Goal: Information Seeking & Learning: Learn about a topic

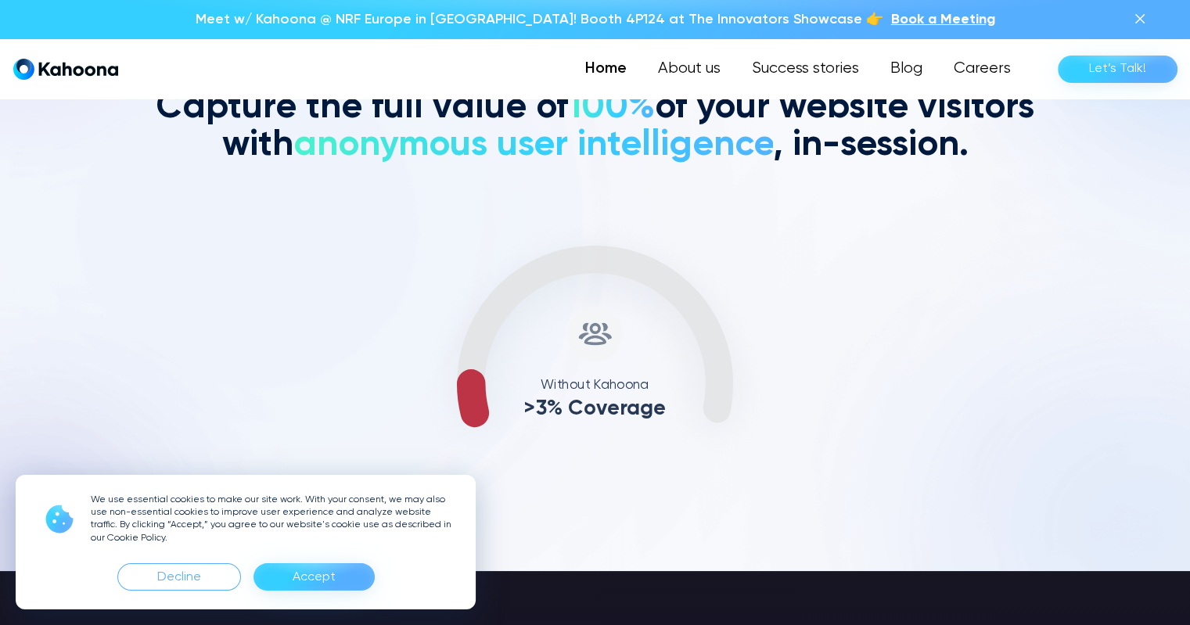
click at [319, 578] on div "Accept" at bounding box center [314, 577] width 43 height 25
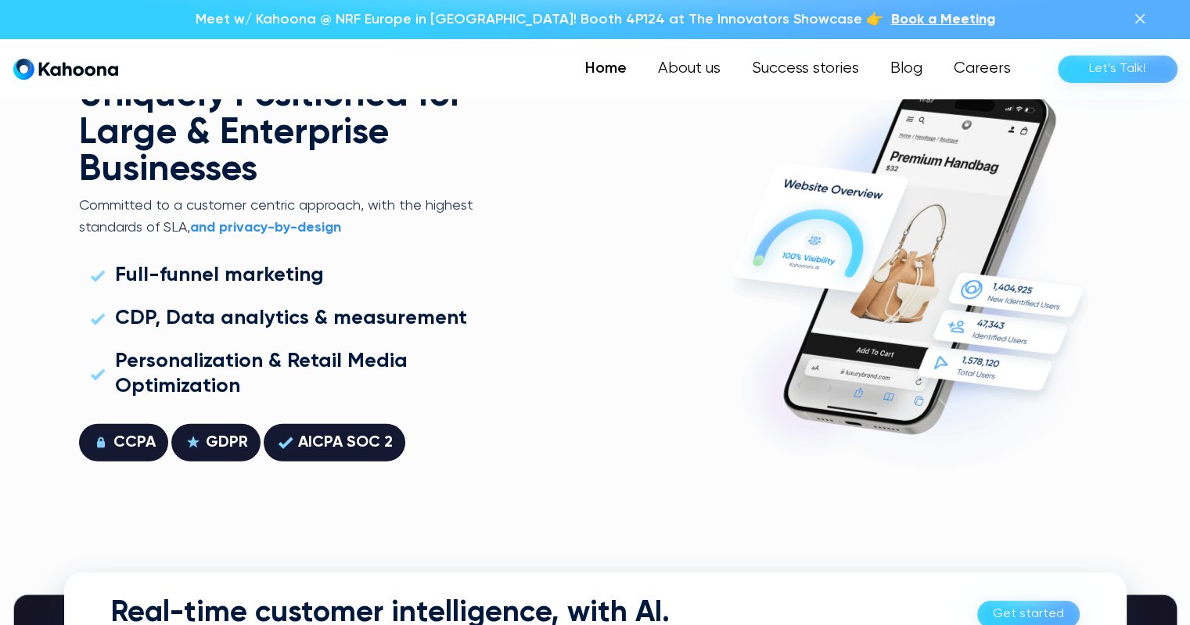
scroll to position [4260, 0]
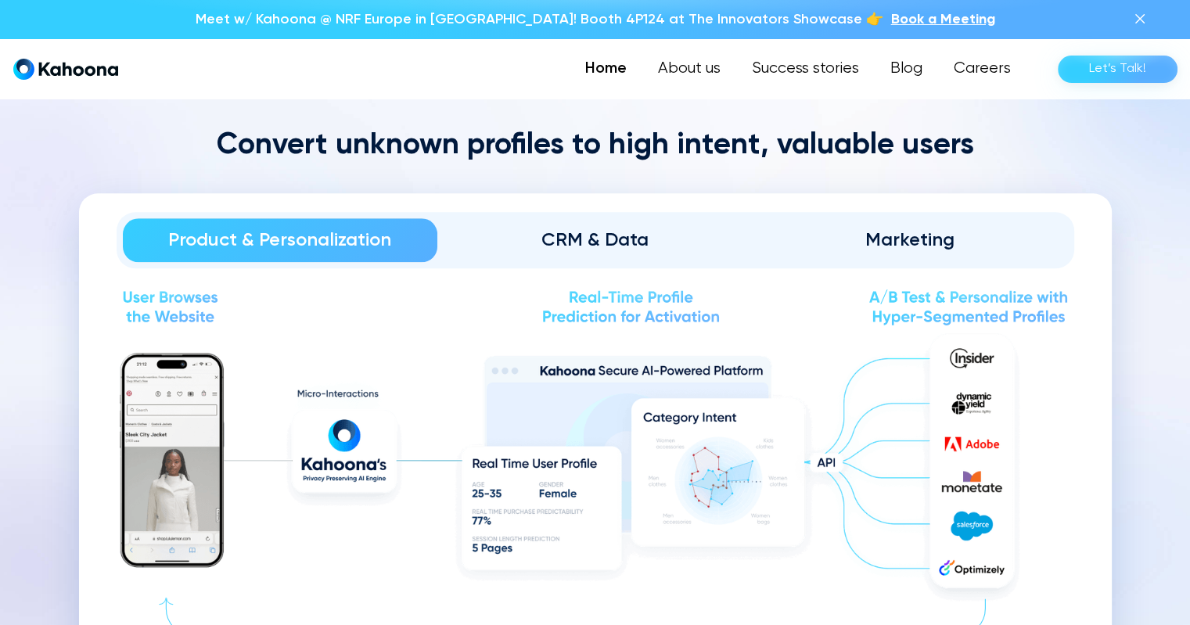
click at [591, 258] on div "Product & Personalization CRM & Data Marketing" at bounding box center [596, 240] width 958 height 56
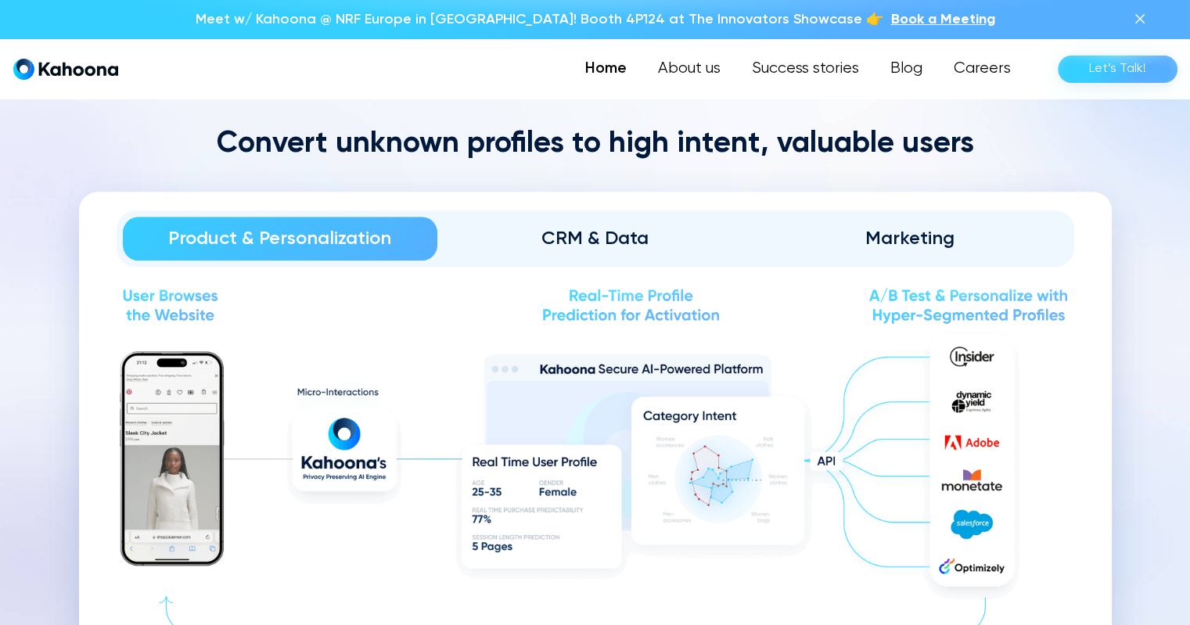
scroll to position [1717, 0]
click at [607, 234] on div "CRM & Data" at bounding box center [595, 237] width 272 height 25
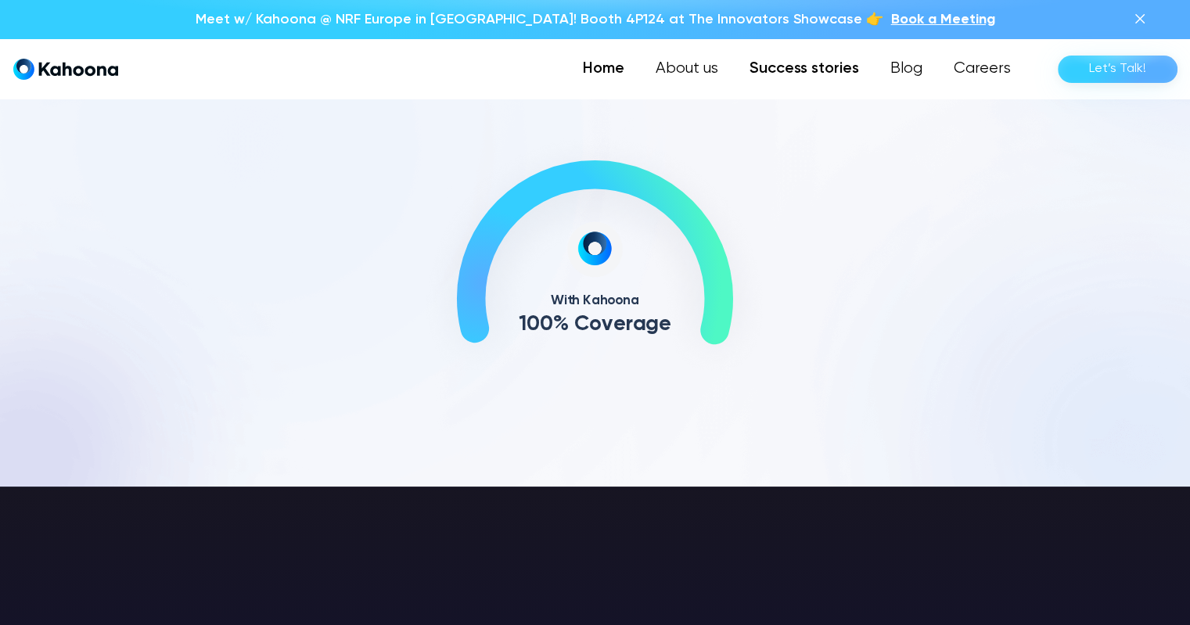
click at [815, 74] on link "Success stories" at bounding box center [804, 68] width 141 height 31
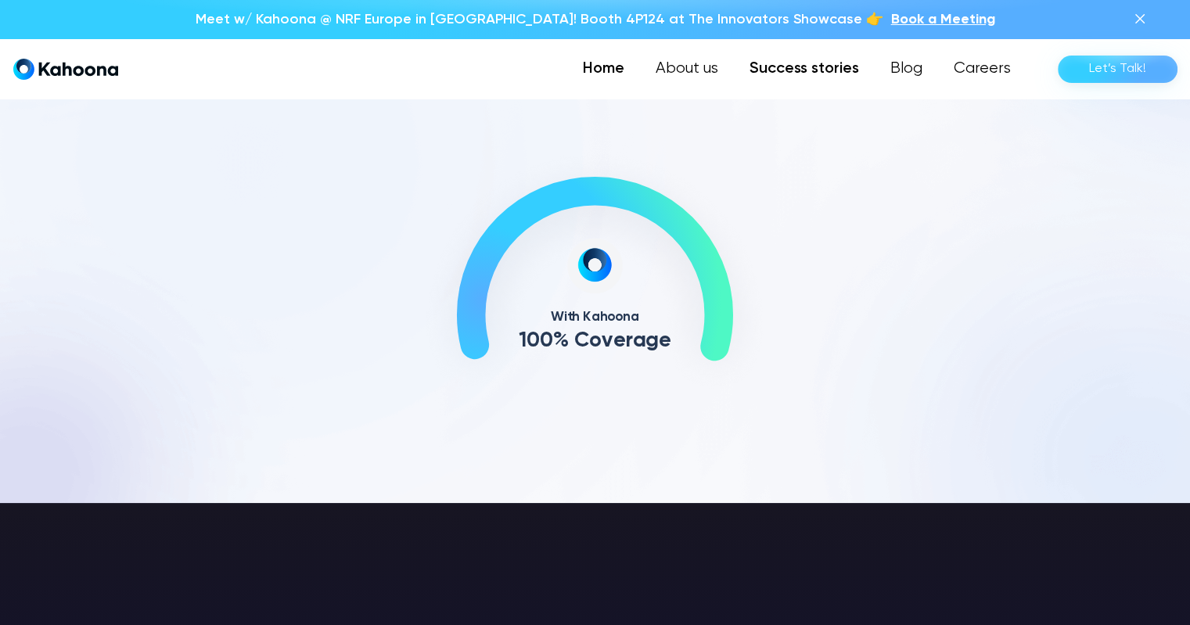
scroll to position [694, 0]
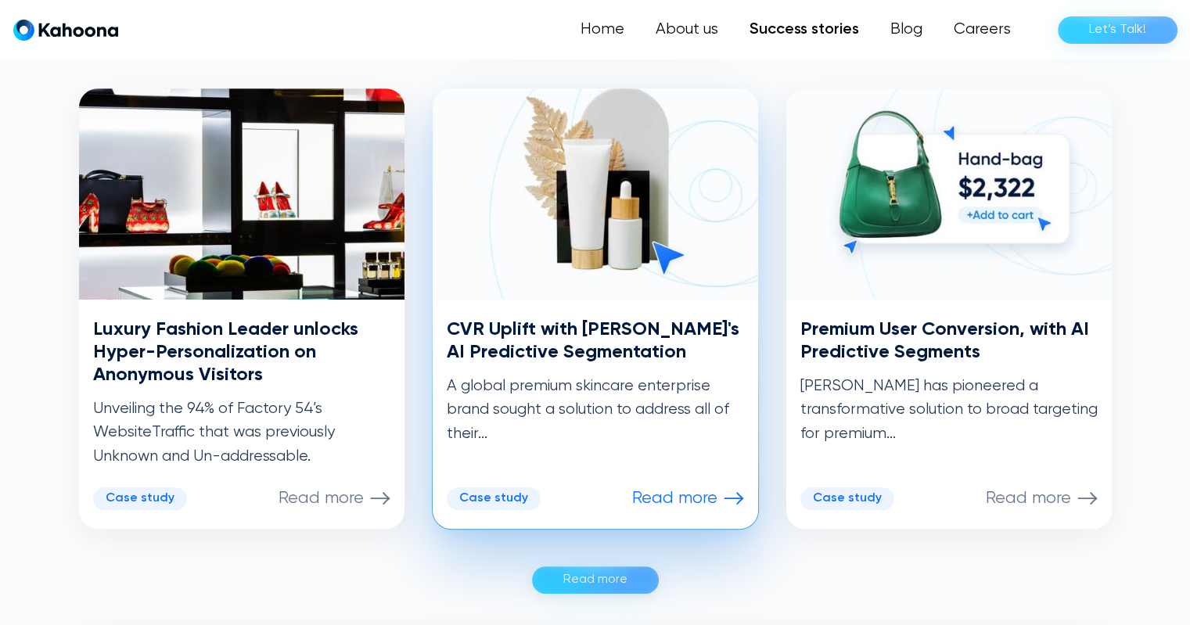
scroll to position [772, 0]
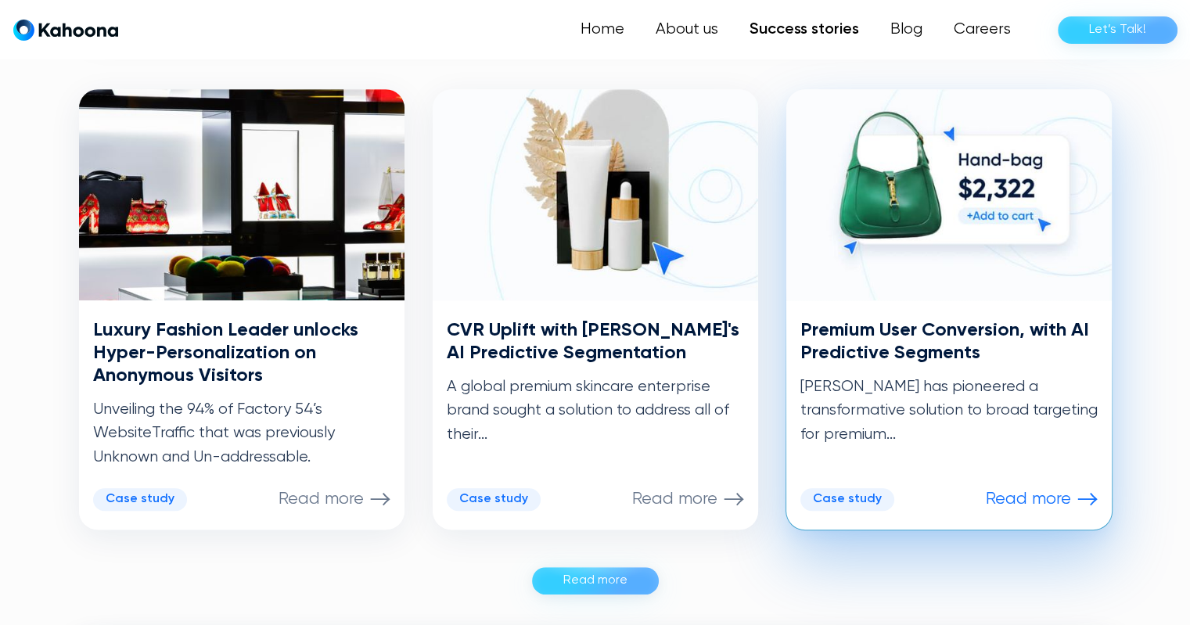
click at [1041, 499] on p "Read more" at bounding box center [1028, 499] width 85 height 20
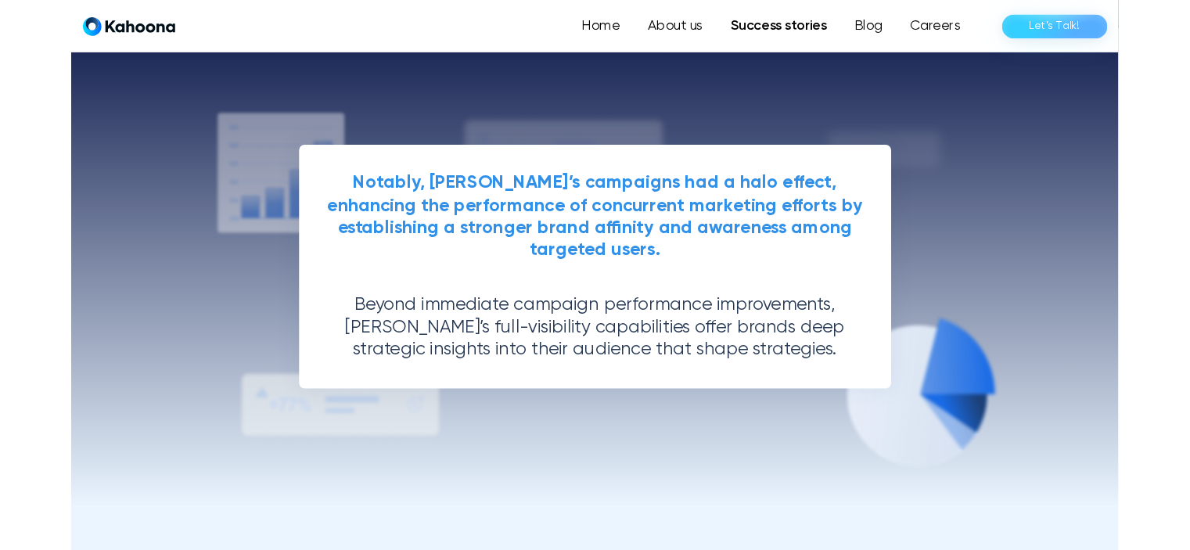
scroll to position [3077, 0]
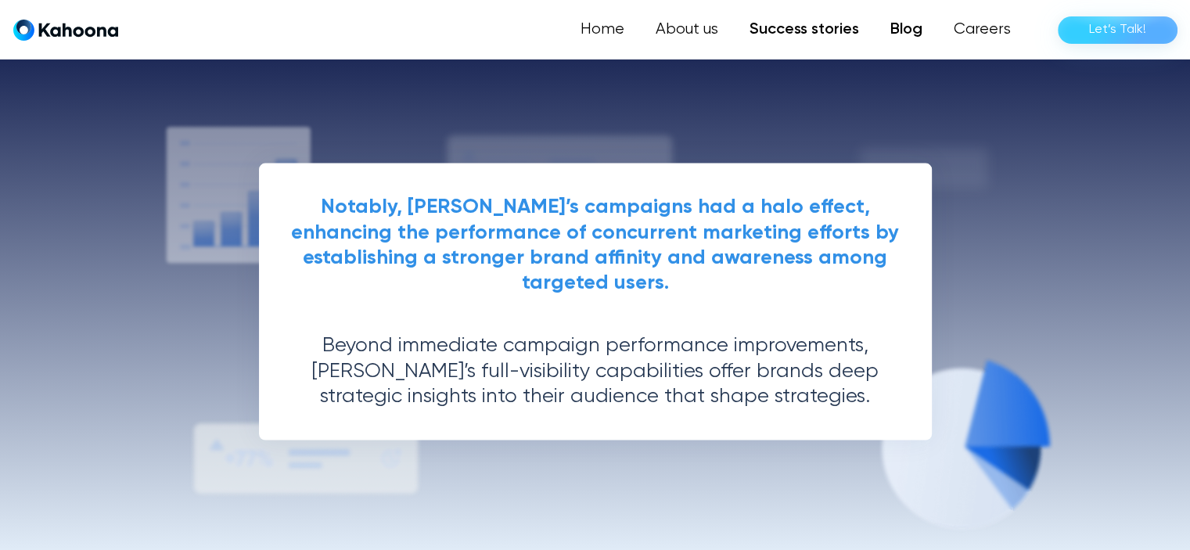
click at [922, 31] on link "Blog" at bounding box center [906, 29] width 63 height 31
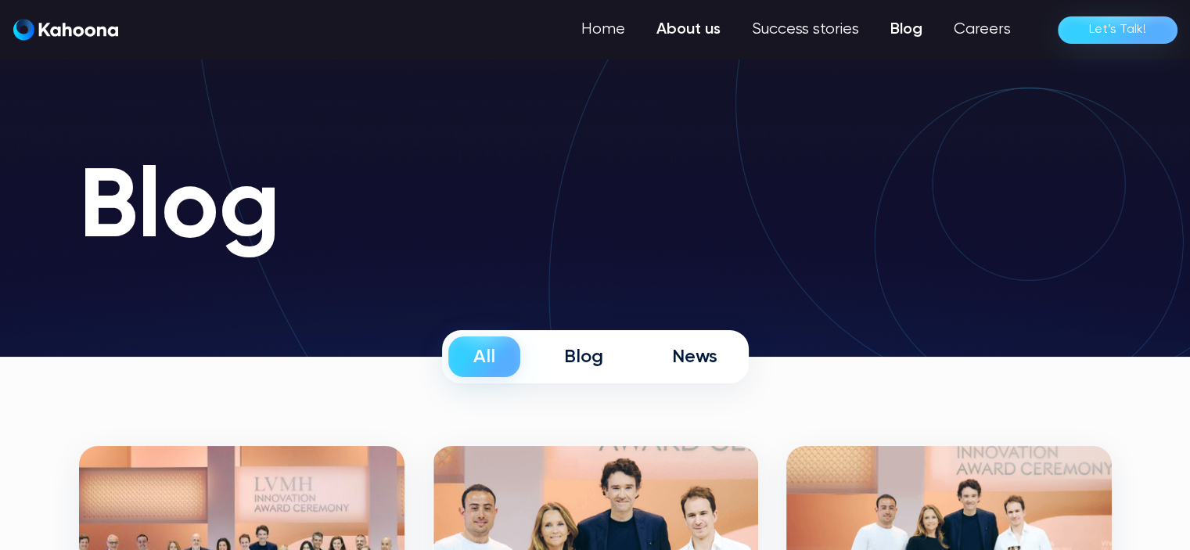
click at [698, 31] on link "About us" at bounding box center [688, 29] width 95 height 31
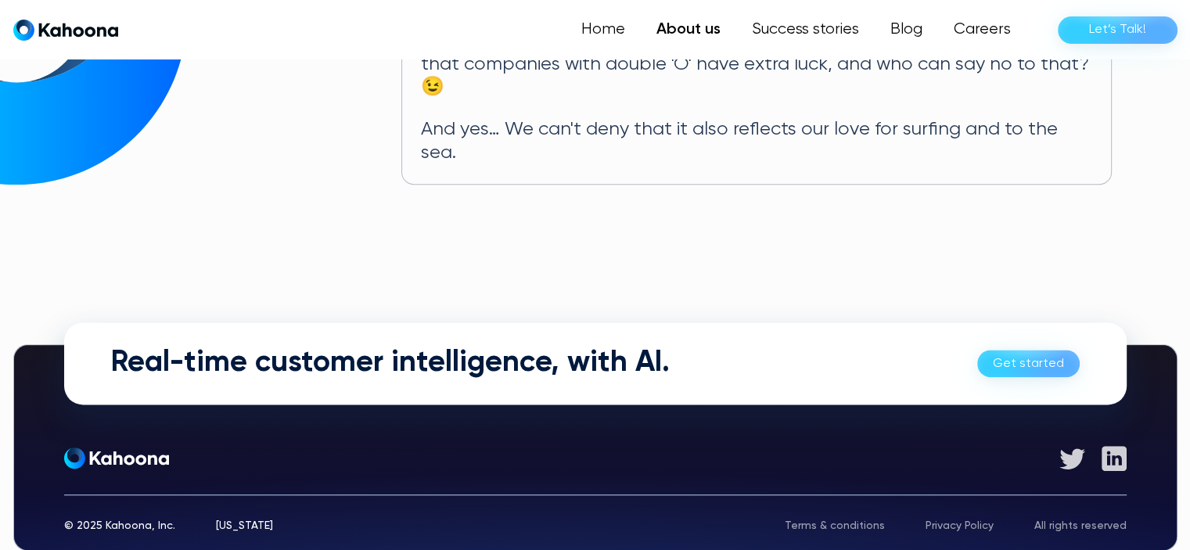
scroll to position [1014, 0]
click at [1027, 350] on link "Get started" at bounding box center [1029, 363] width 103 height 27
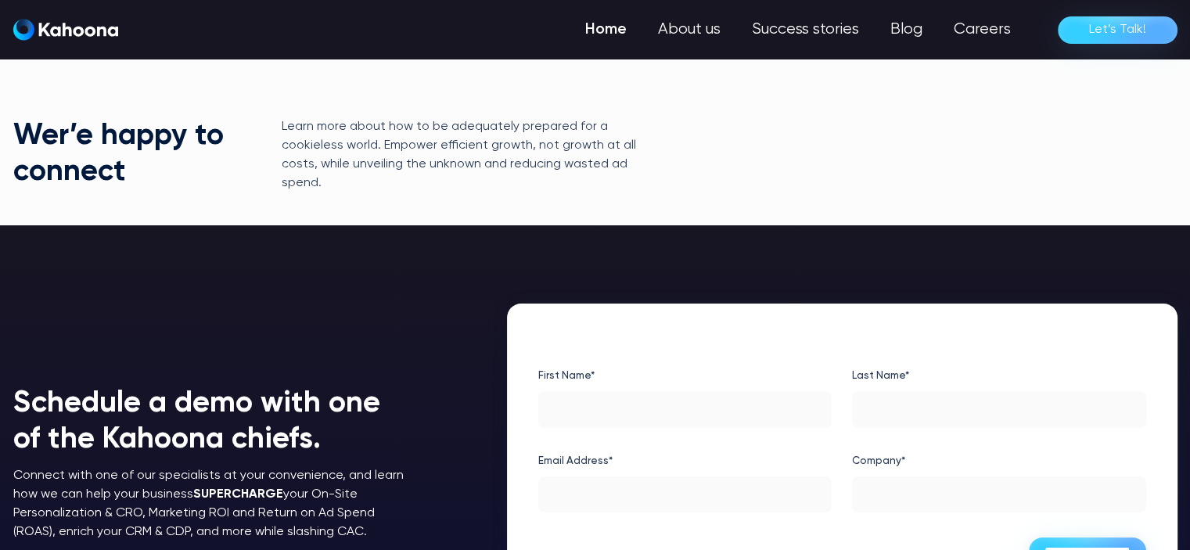
click at [607, 30] on link "Home" at bounding box center [606, 29] width 73 height 31
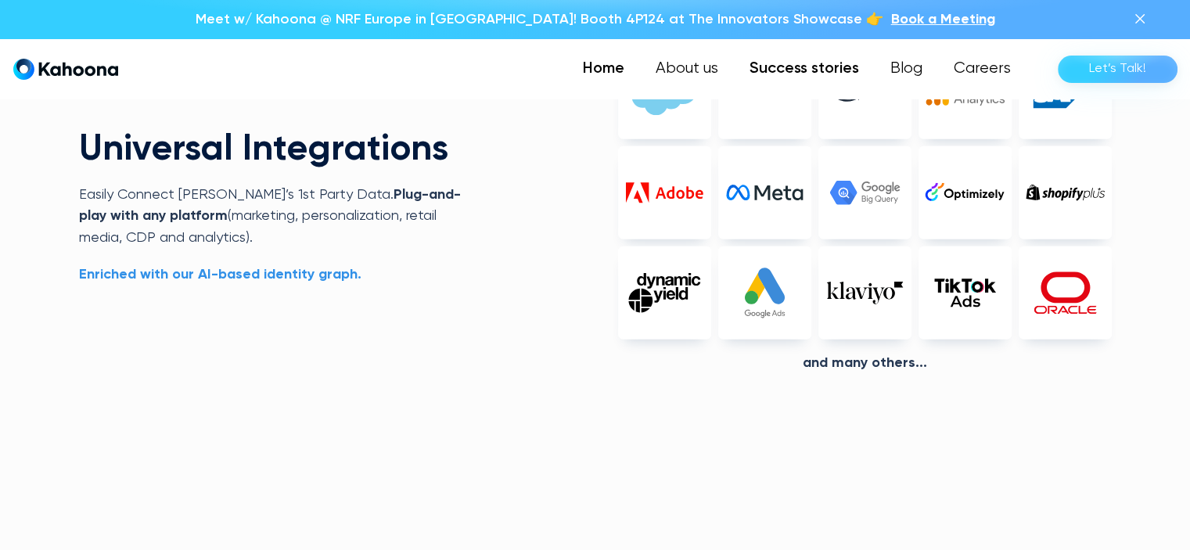
scroll to position [3690, 0]
click at [848, 68] on link "Success stories" at bounding box center [804, 68] width 141 height 31
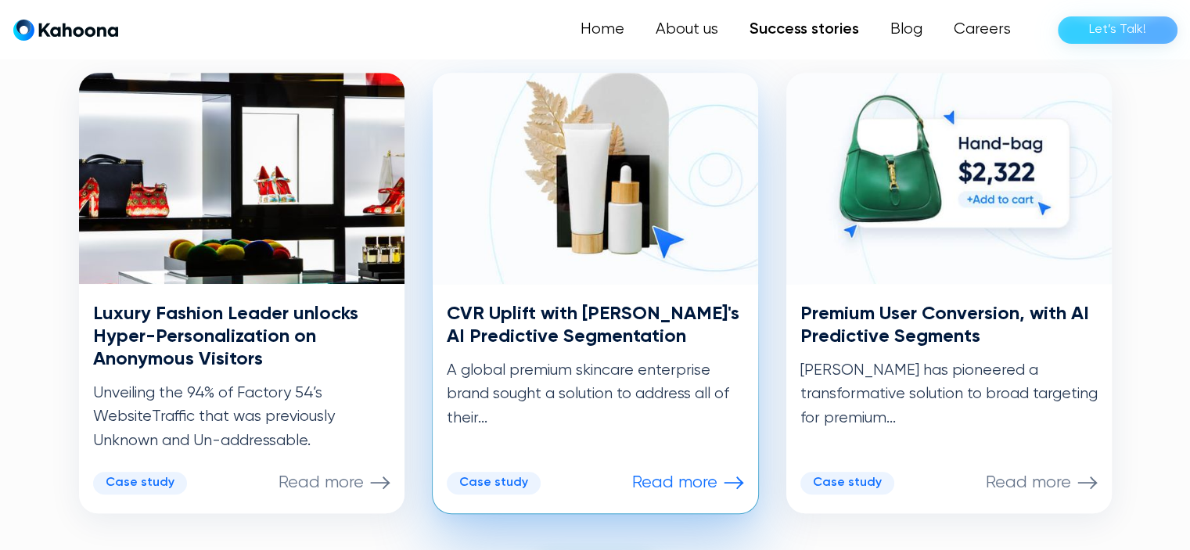
scroll to position [789, 0]
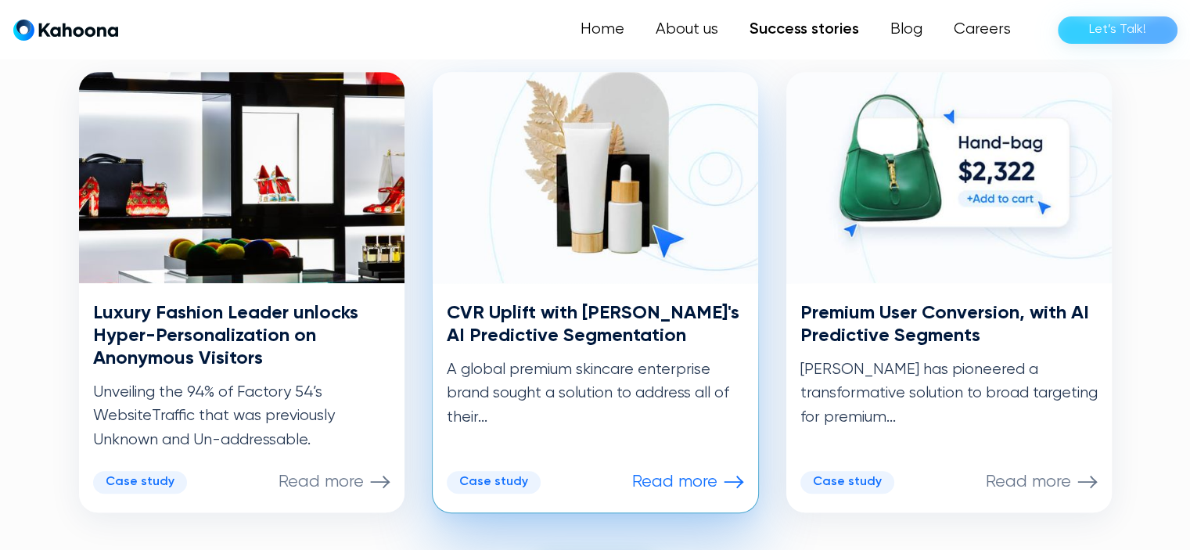
click at [623, 338] on h3 "CVR Uplift with Kahoona's AI Predictive Segmentation" at bounding box center [595, 324] width 297 height 45
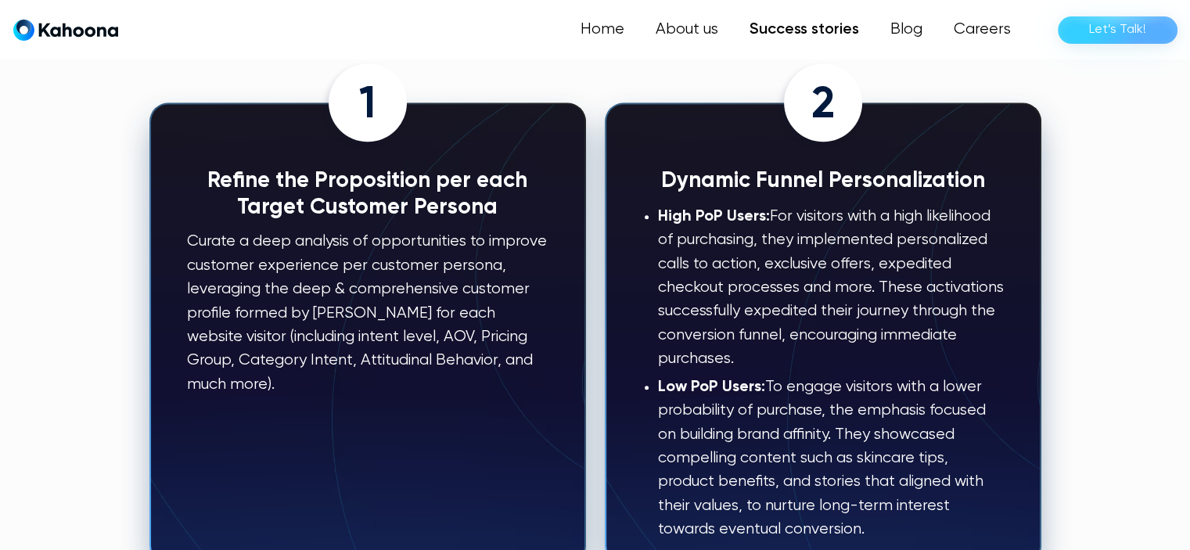
scroll to position [1735, 0]
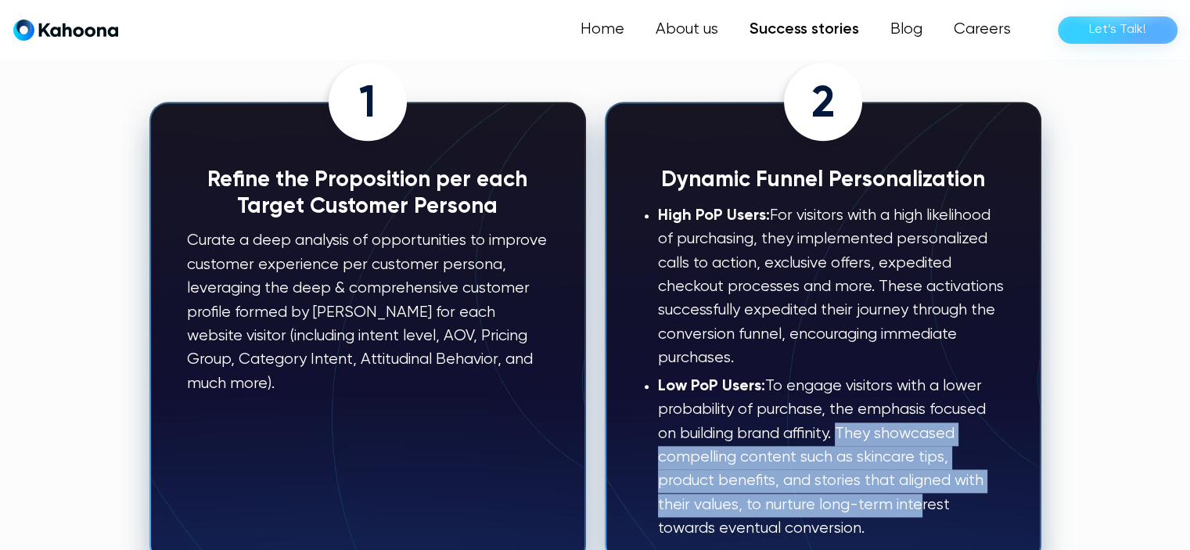
drag, startPoint x: 839, startPoint y: 398, endPoint x: 917, endPoint y: 477, distance: 111.8
click at [917, 477] on p "Low PoP Users: To engage visitors with a lower probability of purchase, the emp…" at bounding box center [831, 458] width 346 height 167
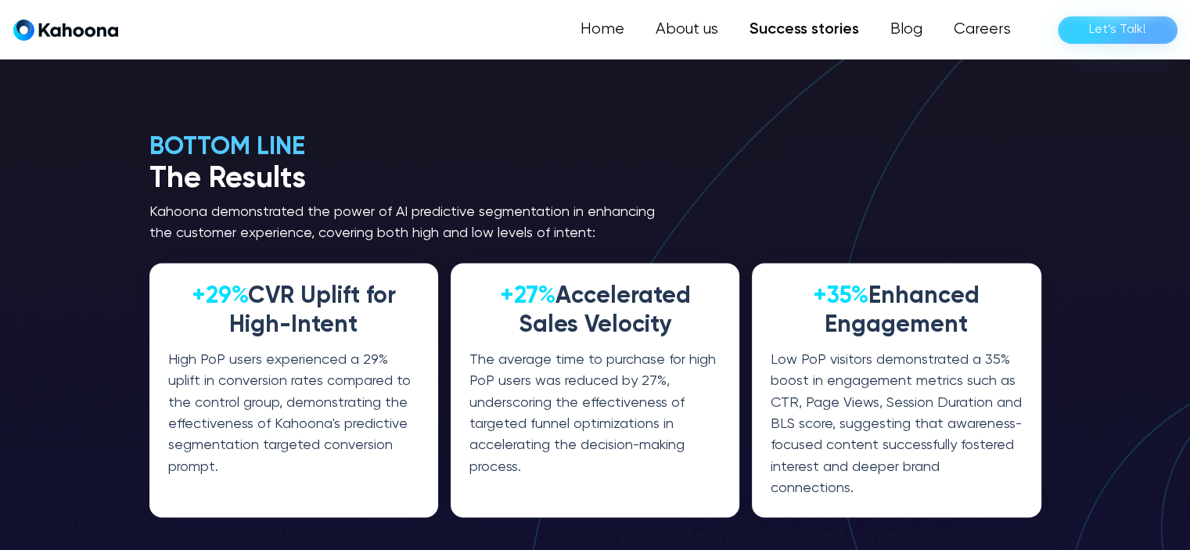
scroll to position [2761, 0]
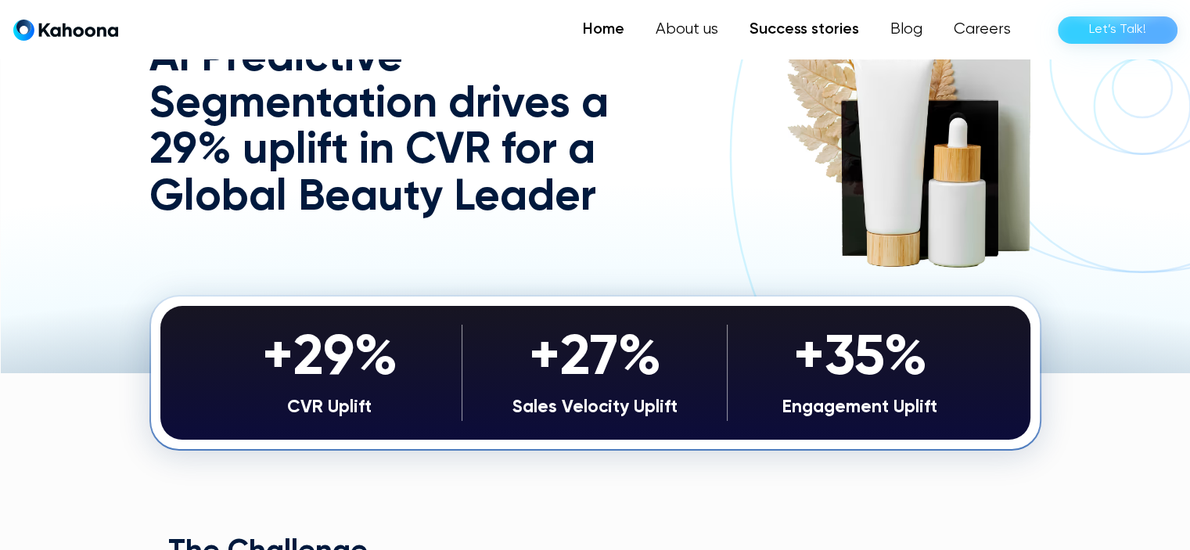
click at [617, 31] on link "Home" at bounding box center [603, 29] width 73 height 31
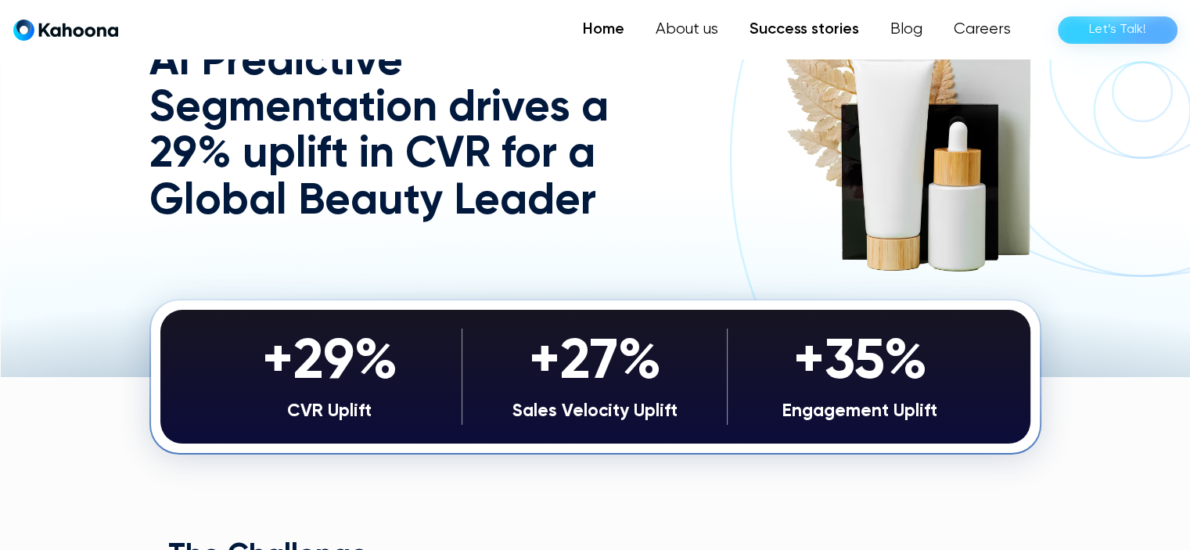
scroll to position [159, 0]
